Goal: Task Accomplishment & Management: Use online tool/utility

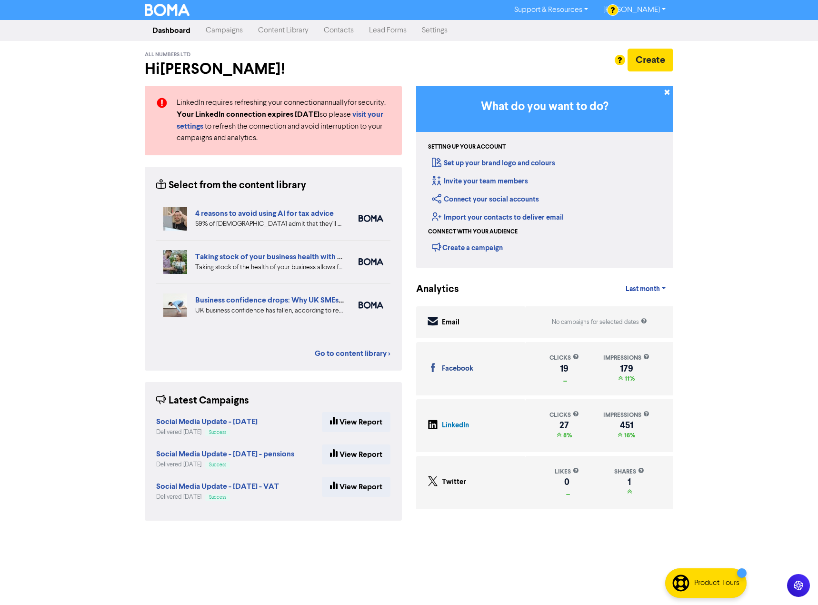
click at [230, 29] on link "Campaigns" at bounding box center [224, 30] width 52 height 19
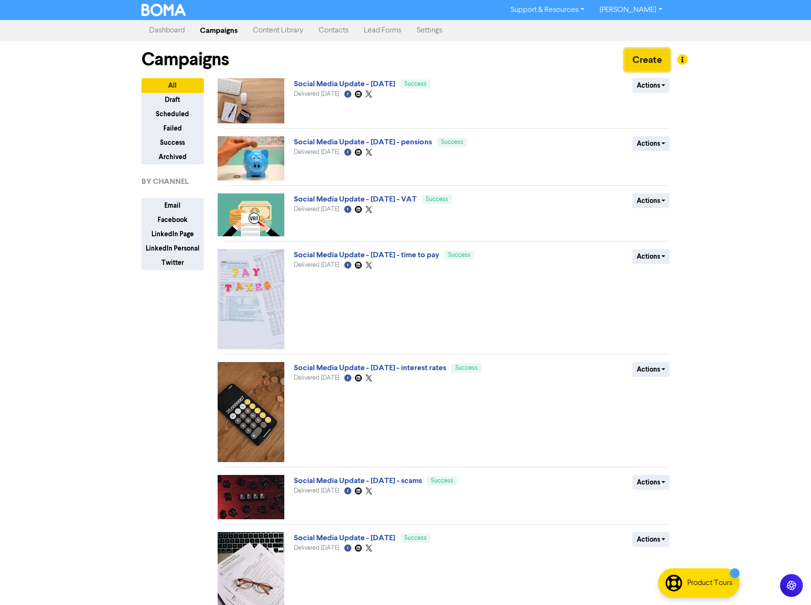
click at [658, 61] on button "Create" at bounding box center [647, 60] width 46 height 23
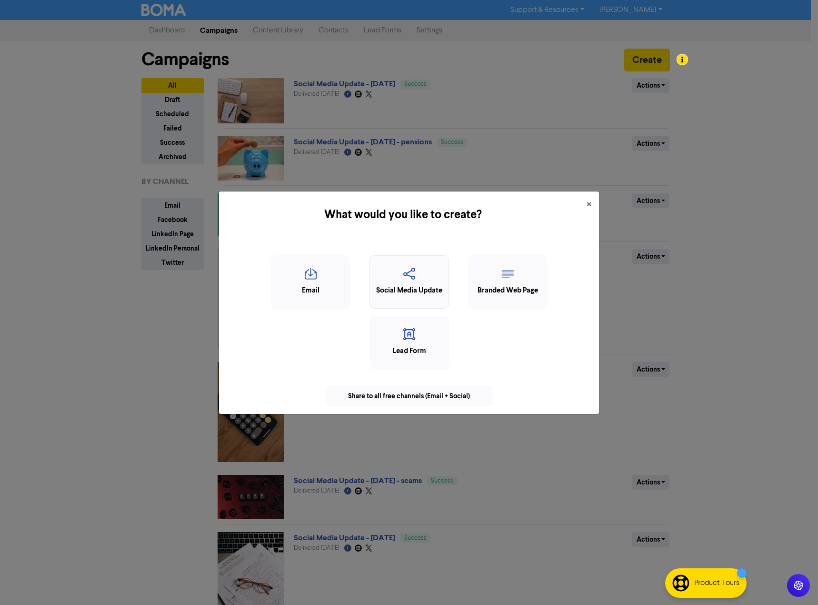
click at [406, 282] on icon "button" at bounding box center [409, 277] width 69 height 18
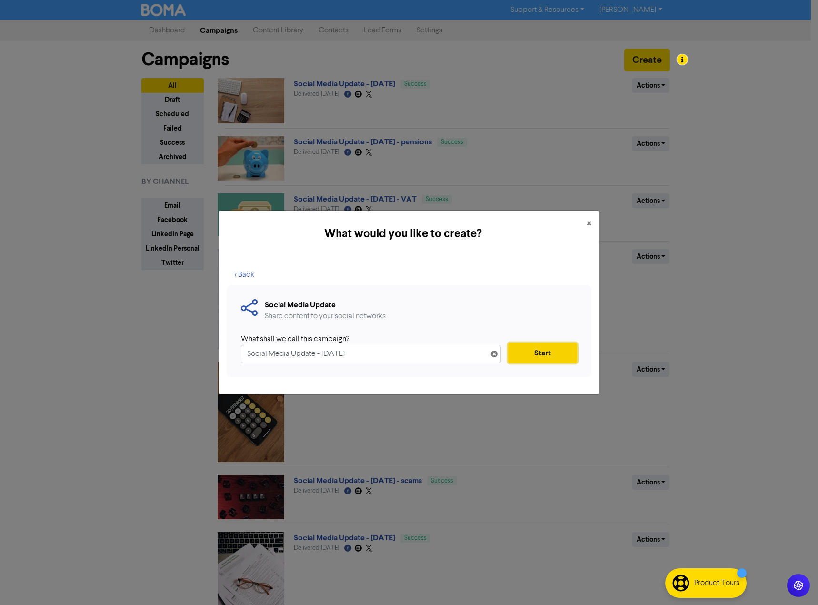
click at [539, 351] on button "Start" at bounding box center [542, 353] width 69 height 20
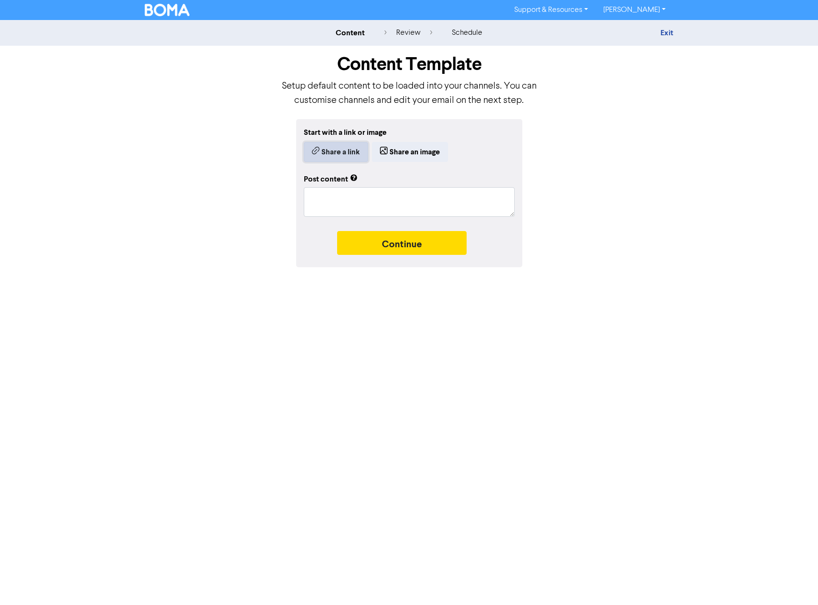
click at [323, 149] on button "Share a link" at bounding box center [336, 152] width 64 height 20
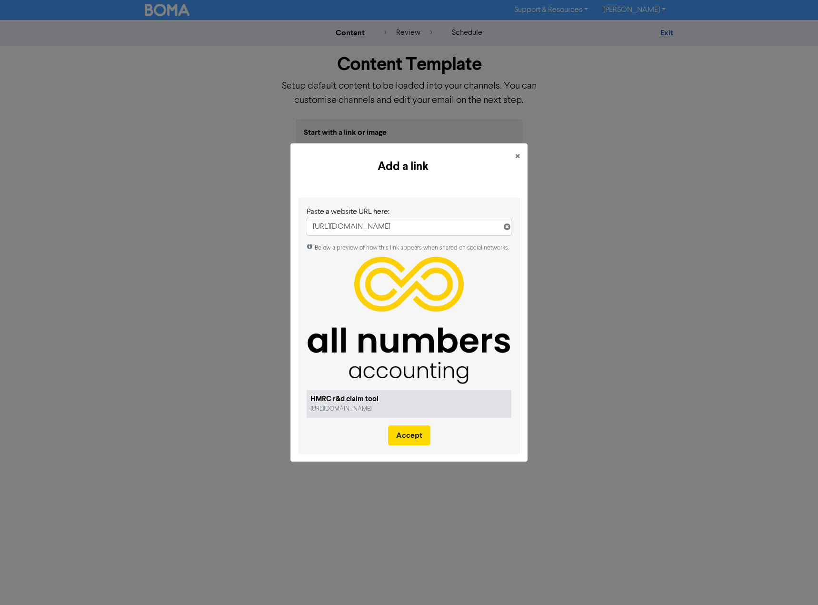
type input "[URL][DOMAIN_NAME]"
click at [519, 155] on span "×" at bounding box center [517, 157] width 5 height 14
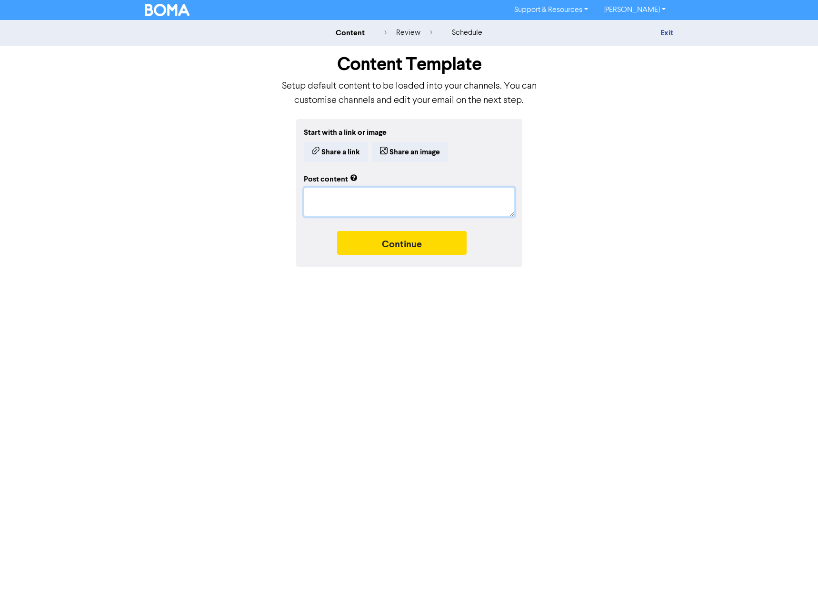
click at [335, 199] on textarea at bounding box center [409, 202] width 211 height 30
paste textarea "[URL][DOMAIN_NAME]"
type textarea "x"
type textarea "[URL][DOMAIN_NAME]"
click at [334, 157] on button "Share a link" at bounding box center [336, 152] width 64 height 20
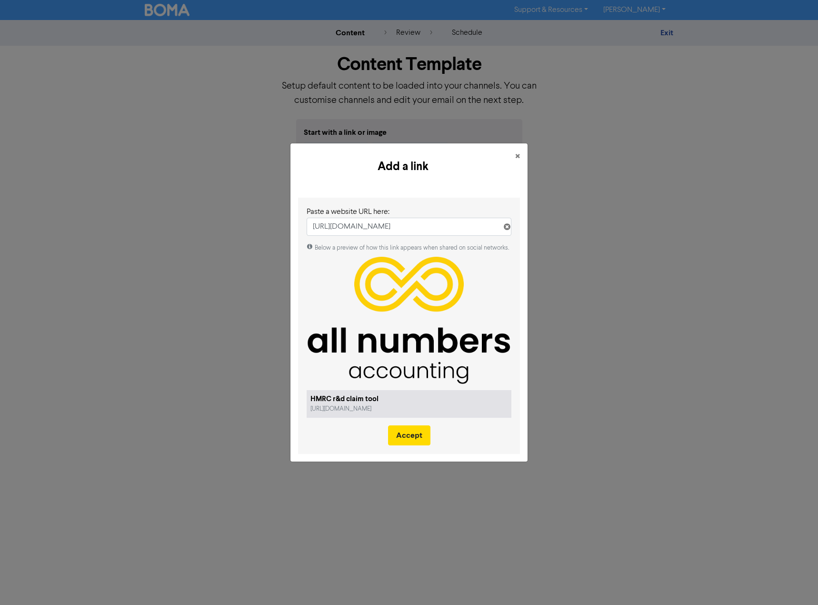
click at [505, 230] on icon at bounding box center [507, 229] width 8 height 8
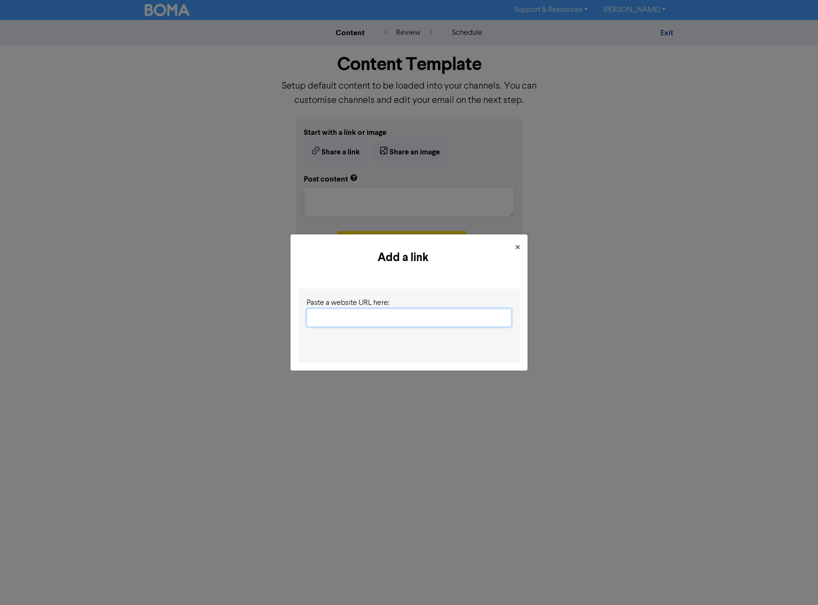
paste input "[URL][DOMAIN_NAME]"
type input "[URL][DOMAIN_NAME]"
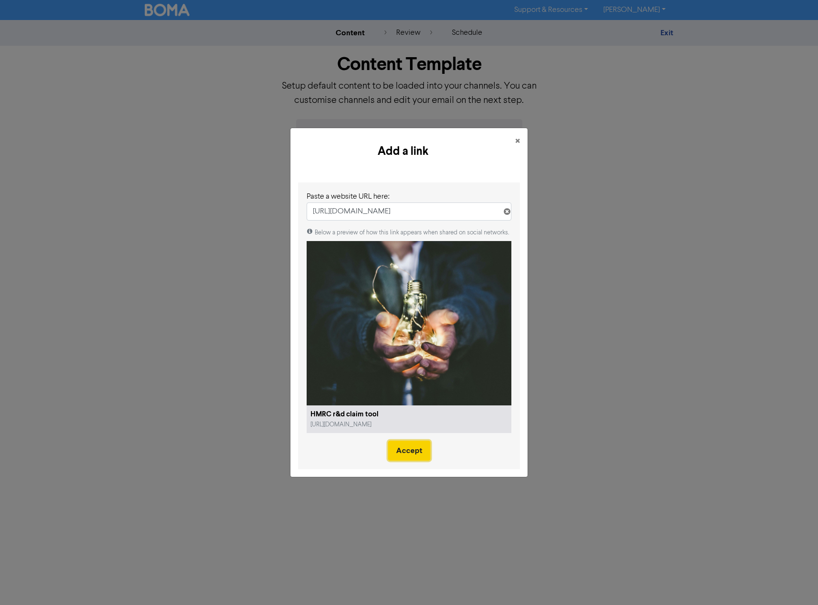
click at [411, 454] on button "Accept" at bounding box center [409, 450] width 42 height 20
type textarea "x"
type textarea "Following the tightening of the rules around research & development (R&D) relie…"
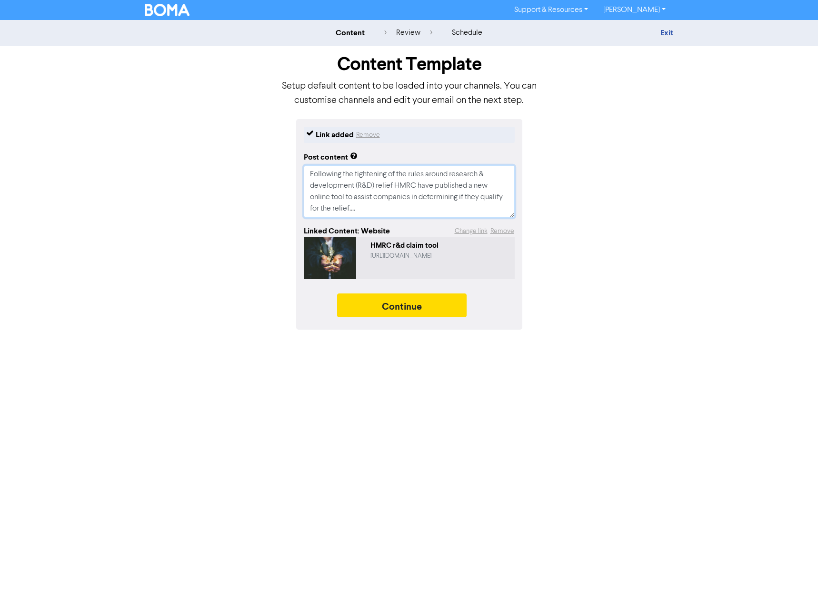
drag, startPoint x: 308, startPoint y: 172, endPoint x: 361, endPoint y: 213, distance: 67.2
click at [361, 213] on textarea "Following the tightening of the rules around research & development (R&D) relie…" at bounding box center [409, 191] width 211 height 52
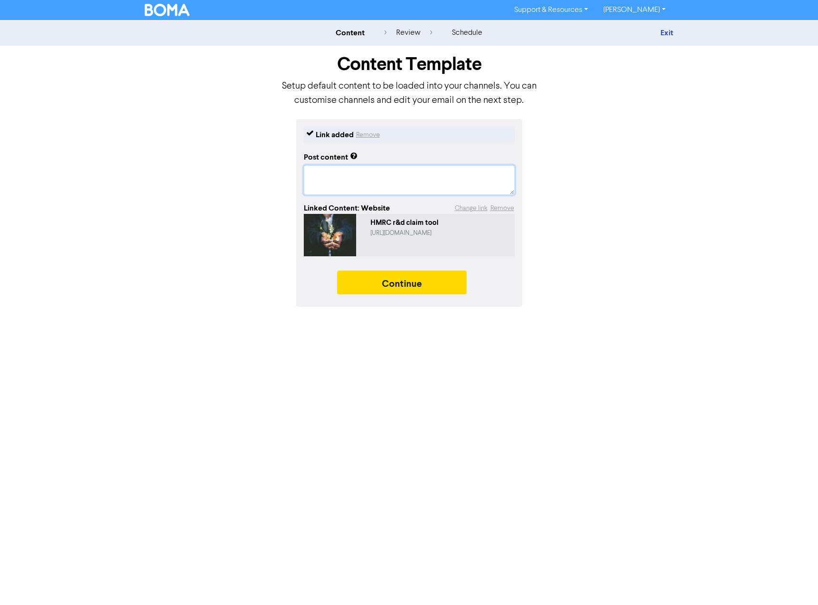
type textarea "x"
type textarea "H"
type textarea "x"
type textarea "HM"
type textarea "x"
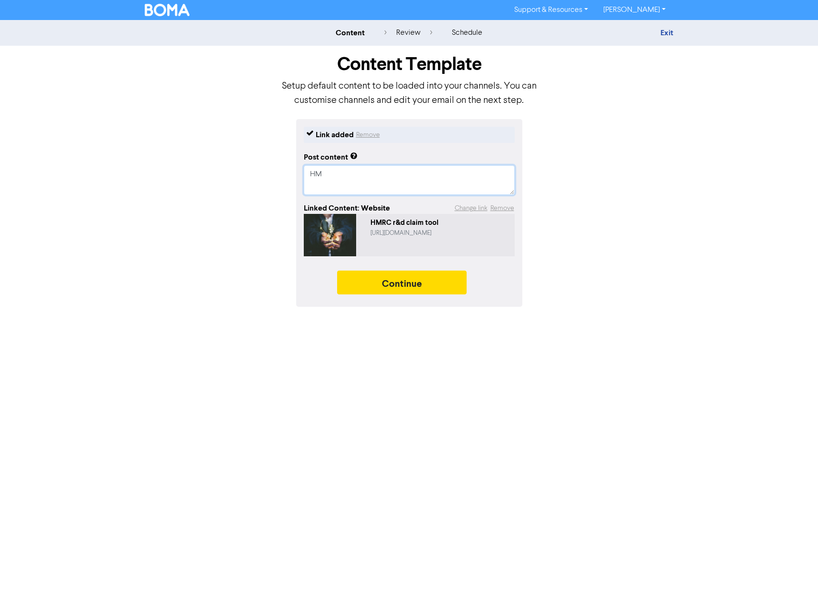
type textarea "HMR"
type textarea "x"
type textarea "HMRC"
type textarea "x"
type textarea "HMRC"
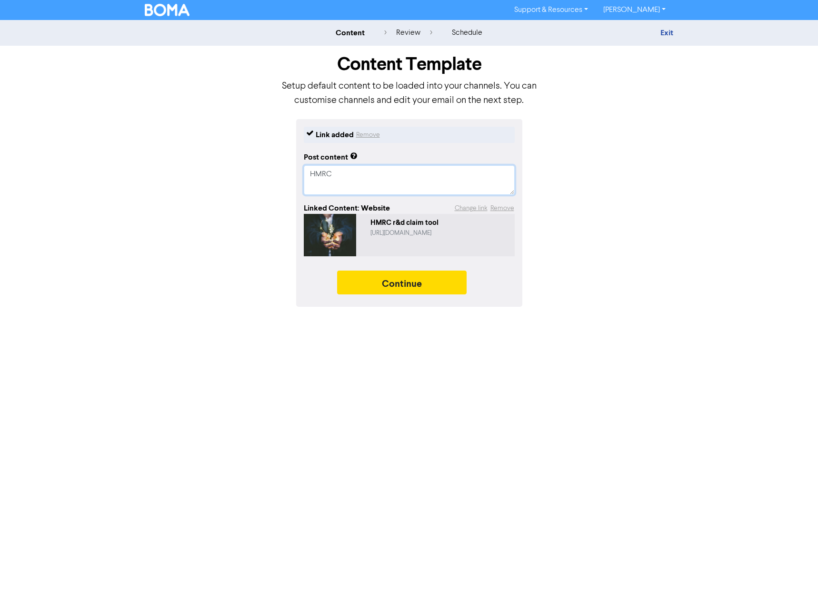
type textarea "x"
type textarea "HMRC R"
type textarea "x"
type textarea "HMRC Rd"
type textarea "x"
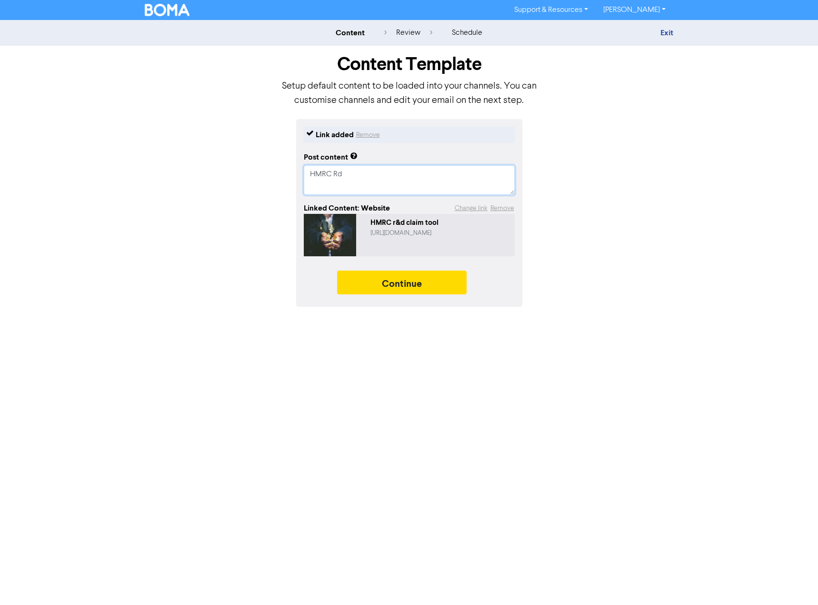
type textarea "HMRC R"
type textarea "x"
type textarea "HMRC R&"
type textarea "x"
type textarea "HMRC R&D"
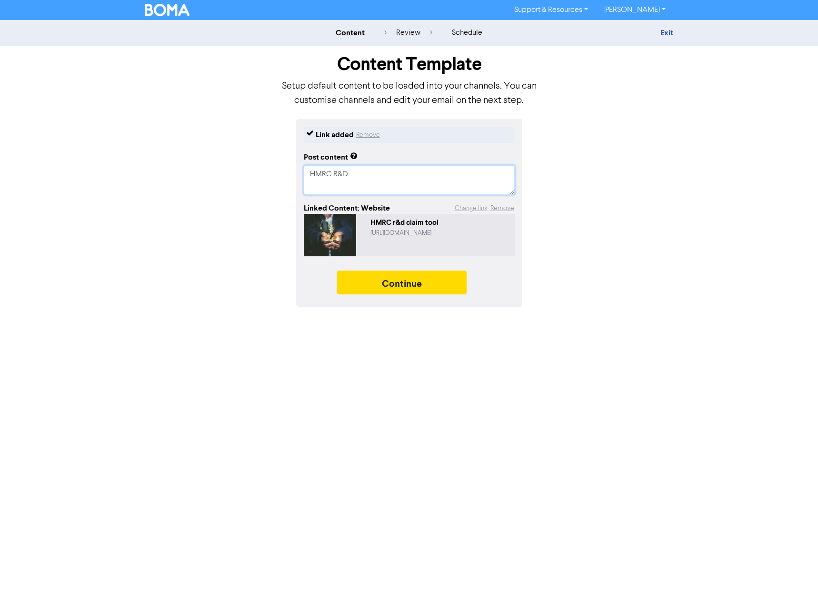
type textarea "x"
type textarea "HMRC R&D"
type textarea "x"
type textarea "HMRC R&D t"
type textarea "x"
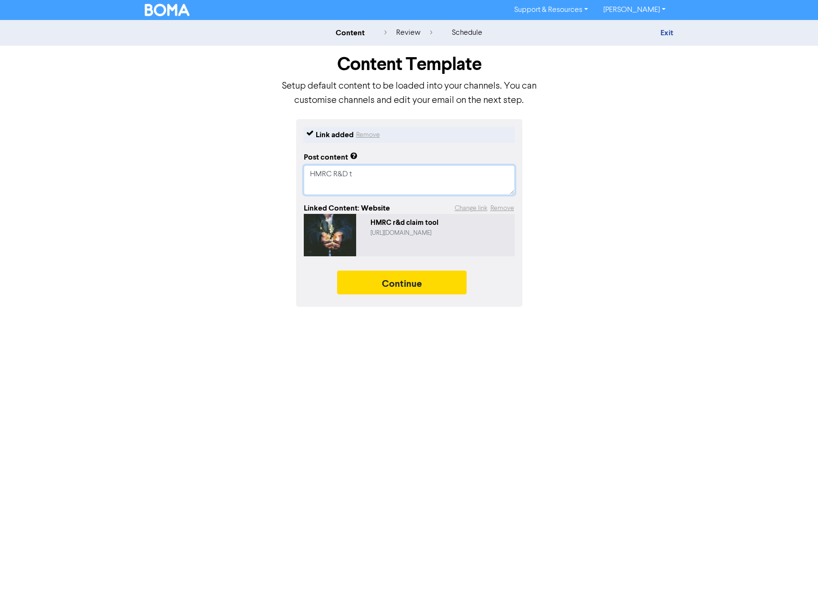
type textarea "HMRC R&D to"
type textarea "x"
type textarea "HMRC R&D too"
type textarea "x"
type textarea "HMRC R&D tool"
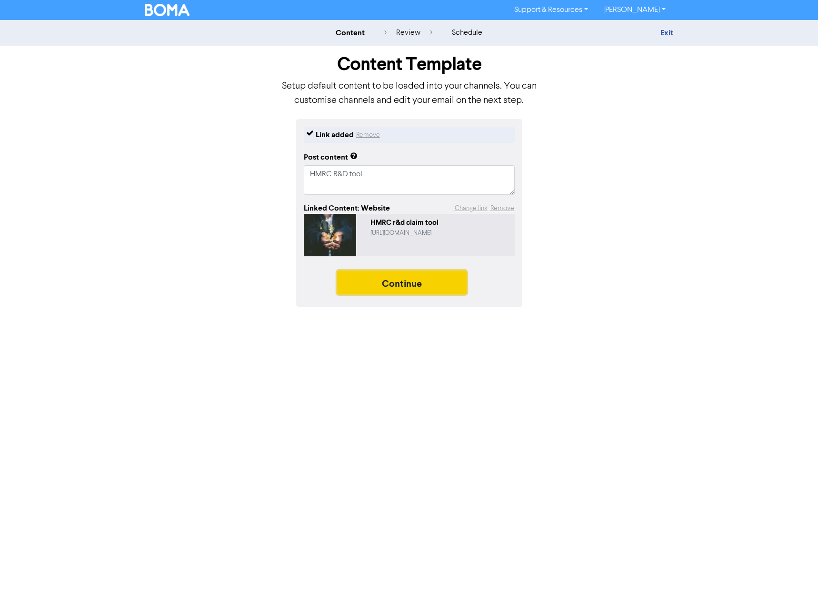
click at [395, 280] on button "Continue" at bounding box center [402, 282] width 130 height 24
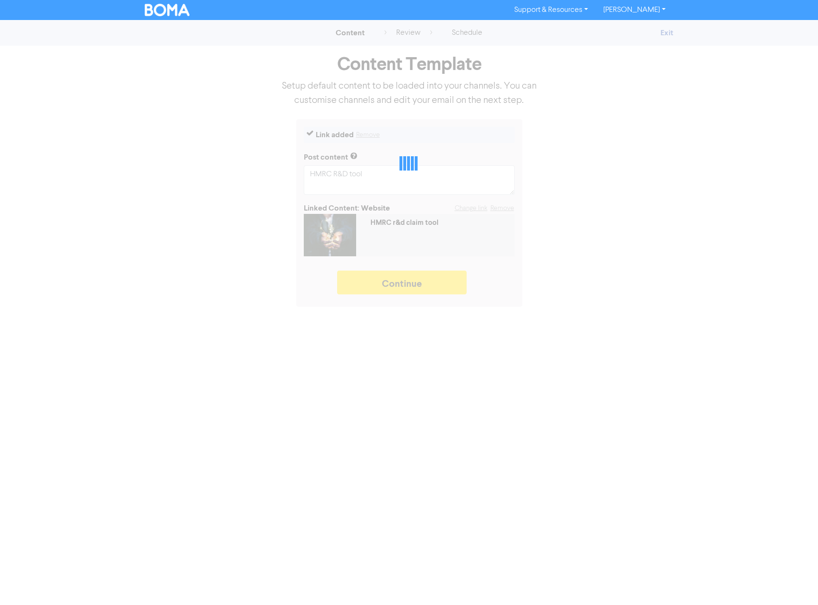
type textarea "x"
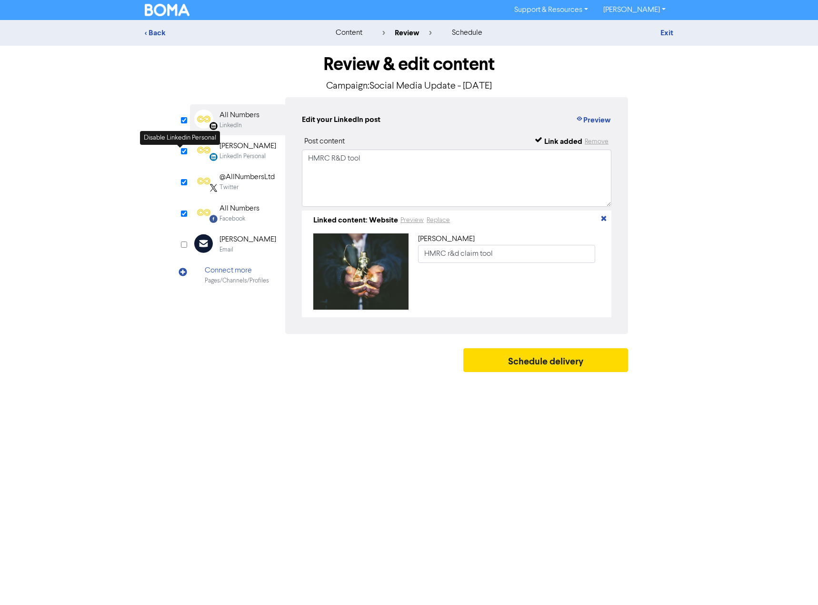
click at [184, 152] on input "checkbox" at bounding box center [184, 151] width 6 height 6
checkbox input "false"
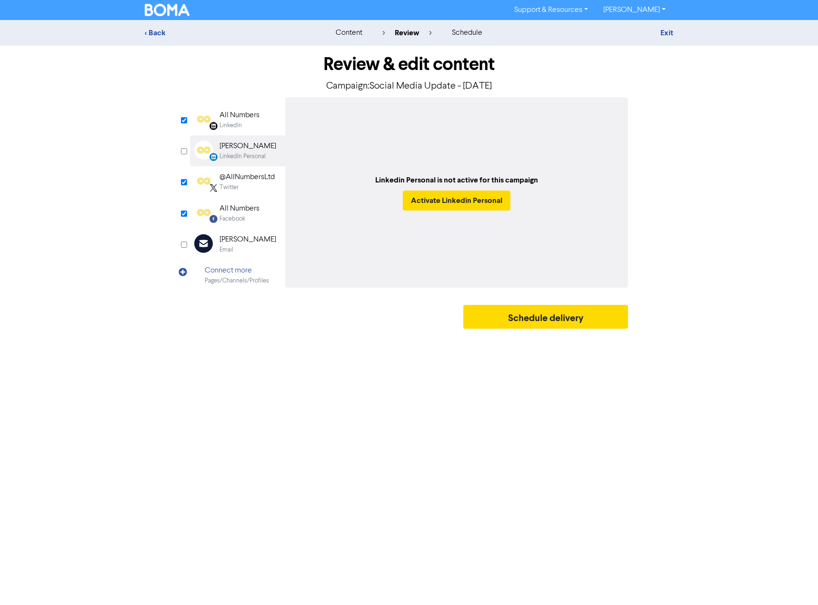
click at [226, 112] on div "All Numbers" at bounding box center [240, 115] width 40 height 11
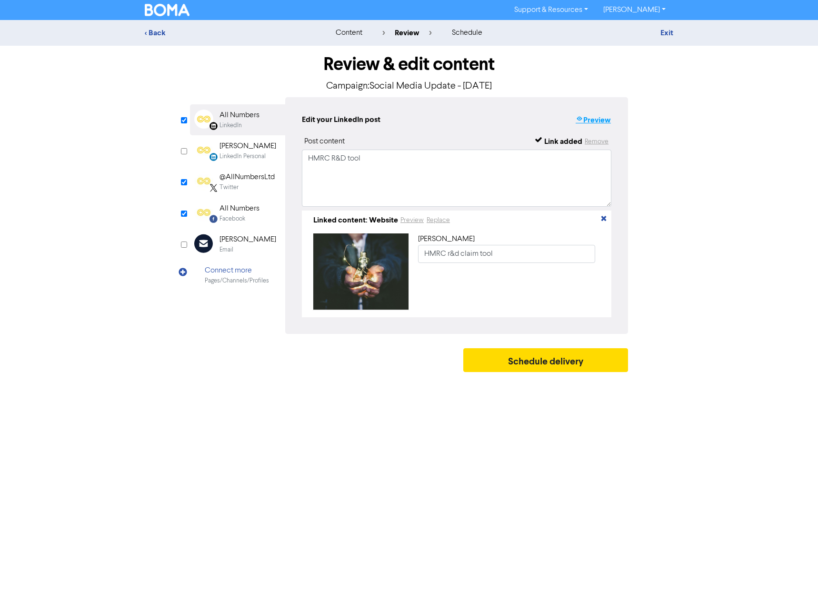
click at [600, 121] on button "Preview" at bounding box center [593, 120] width 36 height 12
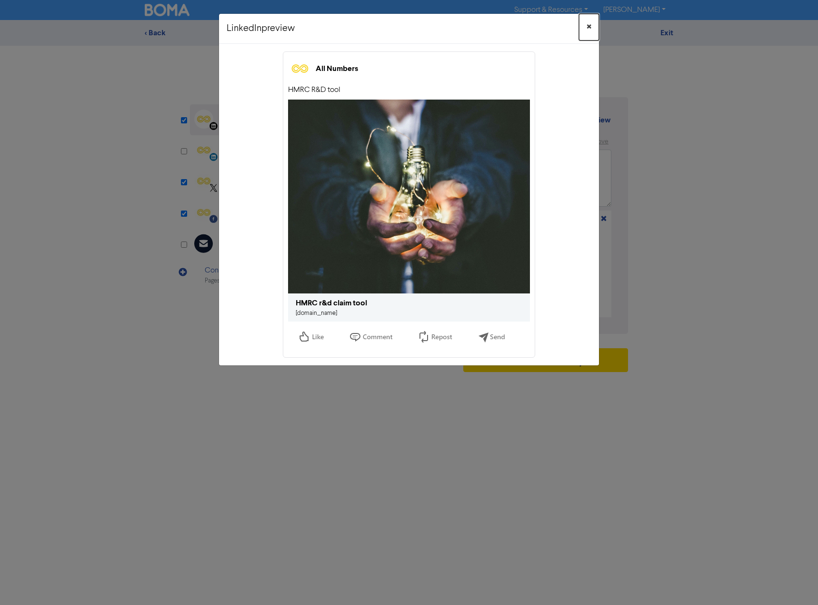
click at [590, 26] on span "×" at bounding box center [589, 27] width 5 height 14
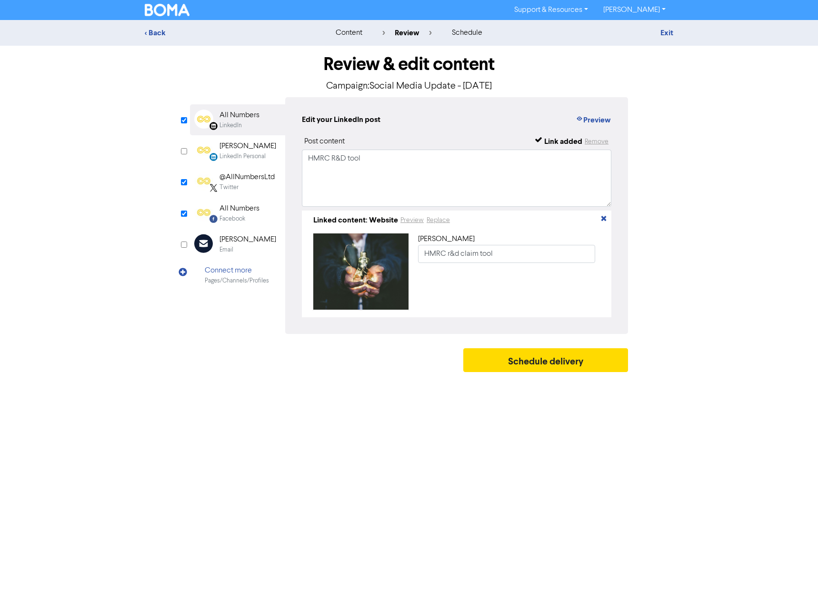
click at [253, 180] on div "@AllNumbersLtd" at bounding box center [247, 176] width 55 height 11
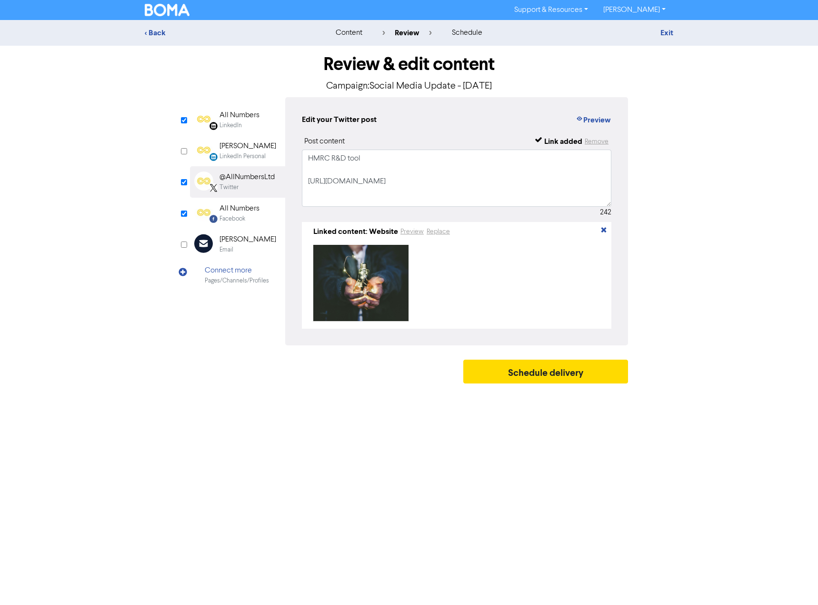
click at [246, 209] on div "All Numbers" at bounding box center [240, 208] width 40 height 11
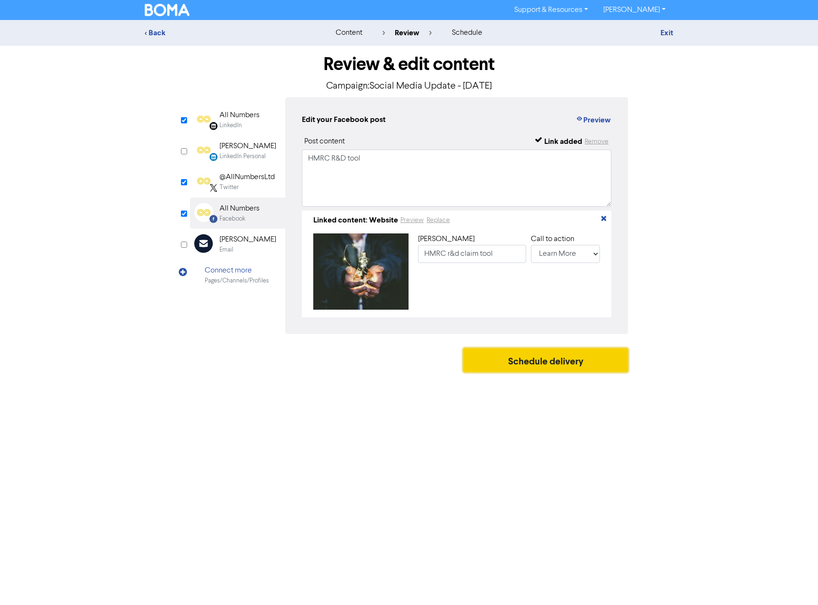
click at [548, 358] on button "Schedule delivery" at bounding box center [545, 360] width 165 height 24
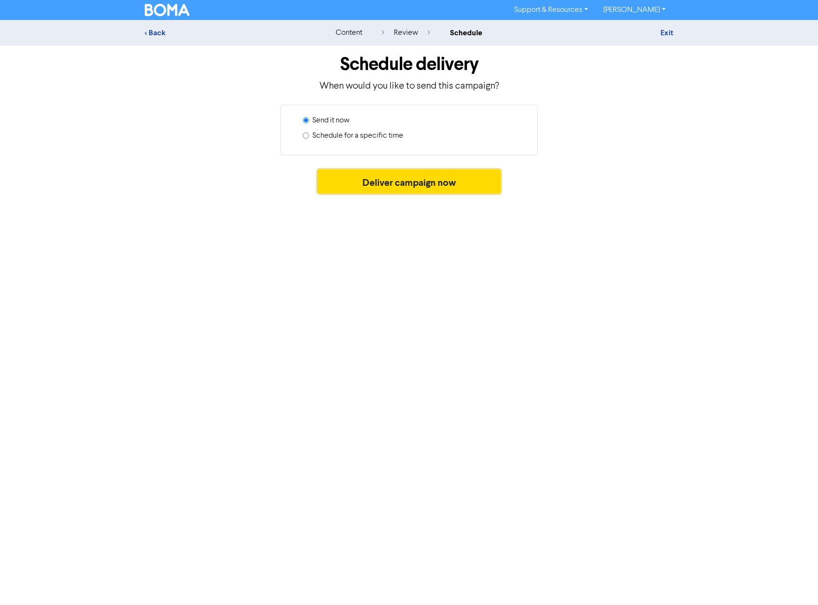
click at [424, 185] on button "Deliver campaign now" at bounding box center [409, 182] width 183 height 24
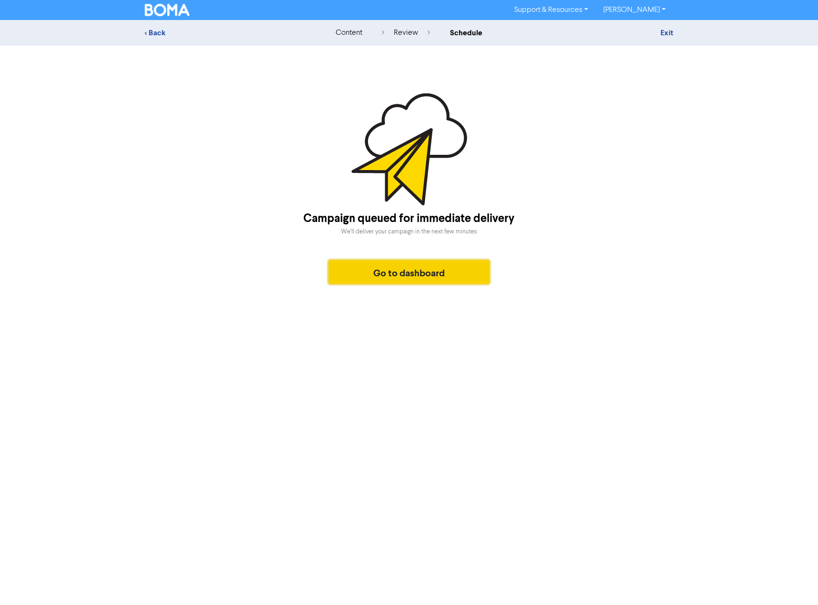
click at [429, 268] on button "Go to dashboard" at bounding box center [409, 272] width 161 height 24
